Goal: Entertainment & Leisure: Consume media (video, audio)

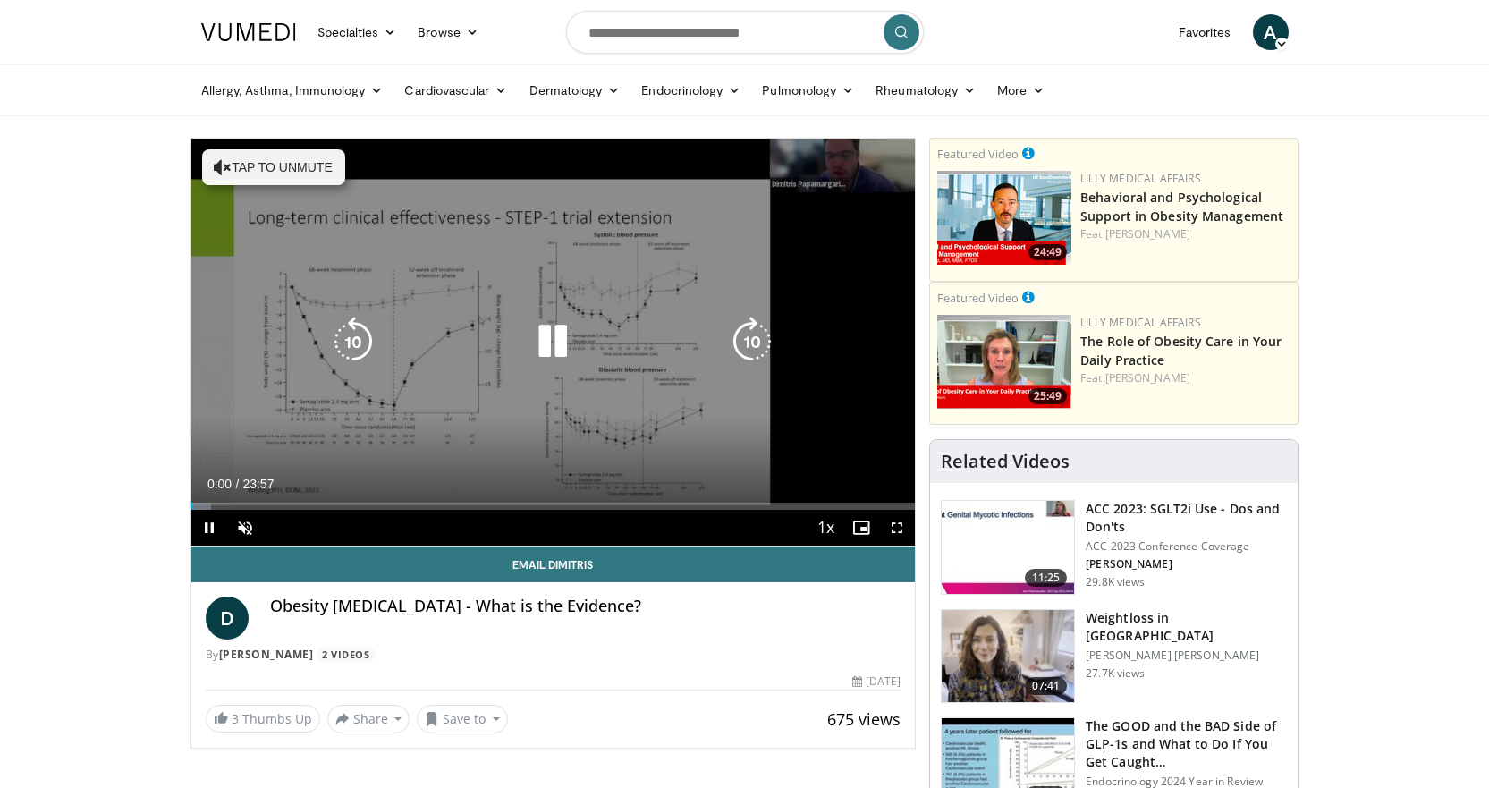
click at [328, 175] on button "Tap to unmute" at bounding box center [273, 167] width 143 height 36
click at [543, 343] on icon "Video Player" at bounding box center [553, 342] width 50 height 50
click at [552, 332] on icon "Video Player" at bounding box center [553, 342] width 50 height 50
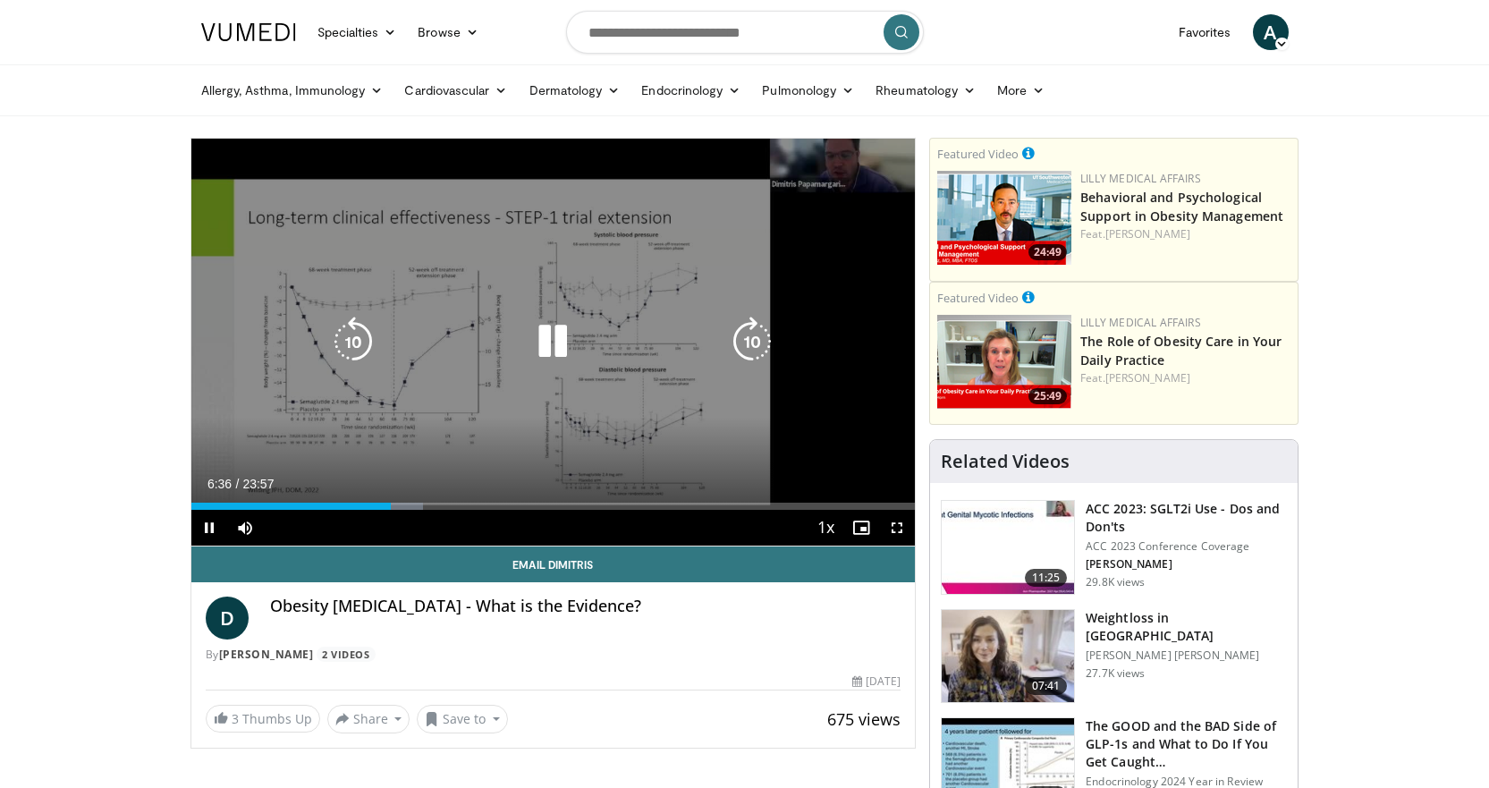
click at [559, 342] on icon "Video Player" at bounding box center [553, 342] width 50 height 50
click at [542, 296] on div "10 seconds Tap to unmute" at bounding box center [553, 342] width 724 height 407
click at [551, 352] on icon "Video Player" at bounding box center [553, 342] width 50 height 50
click at [674, 411] on div "10 seconds Tap to unmute" at bounding box center [553, 342] width 724 height 407
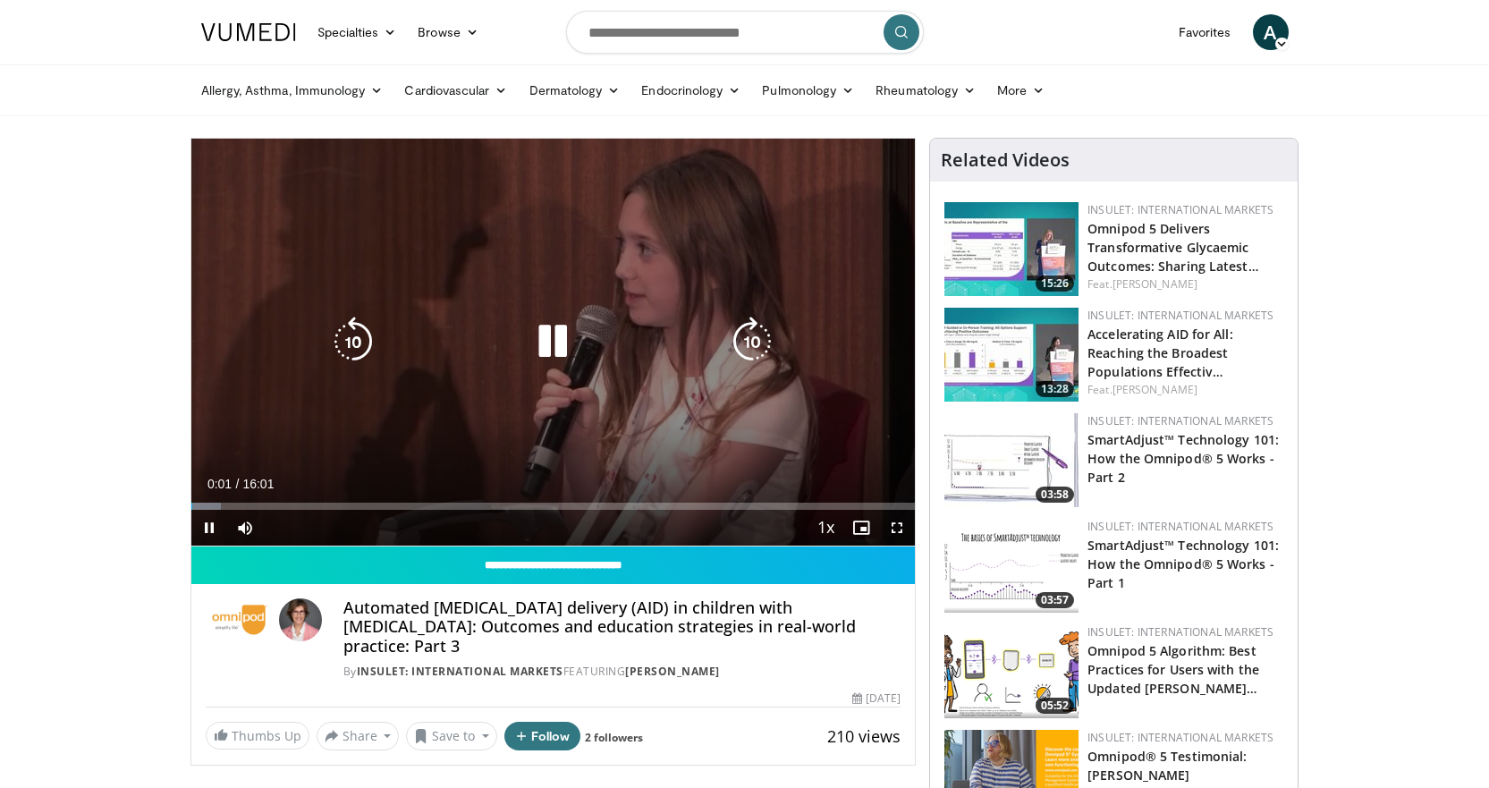
click at [563, 353] on icon "Video Player" at bounding box center [553, 342] width 50 height 50
